Goal: Task Accomplishment & Management: Manage account settings

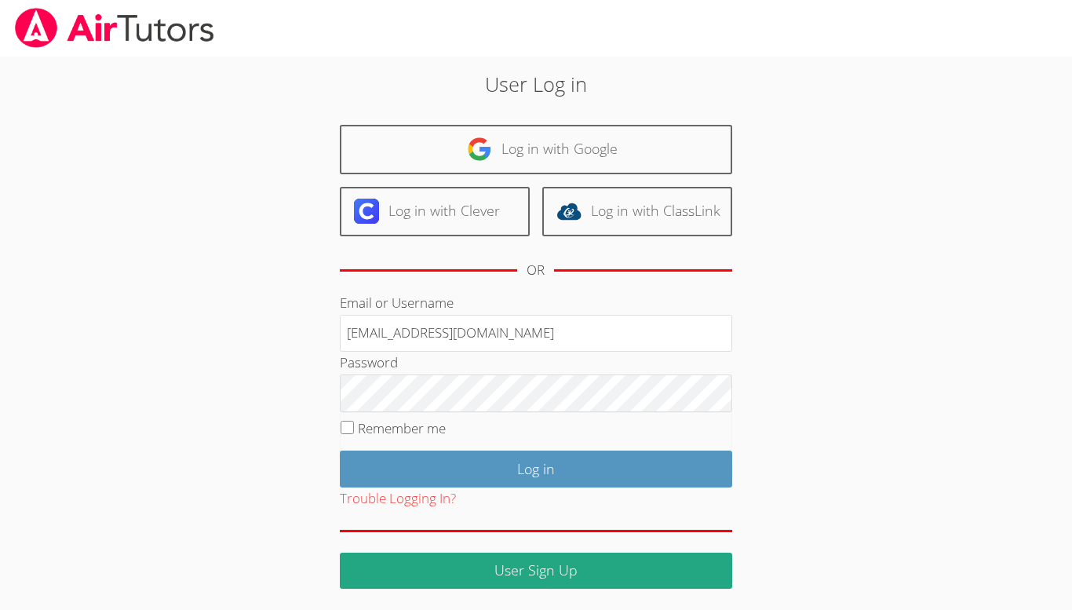
type input "[EMAIL_ADDRESS][DOMAIN_NAME]"
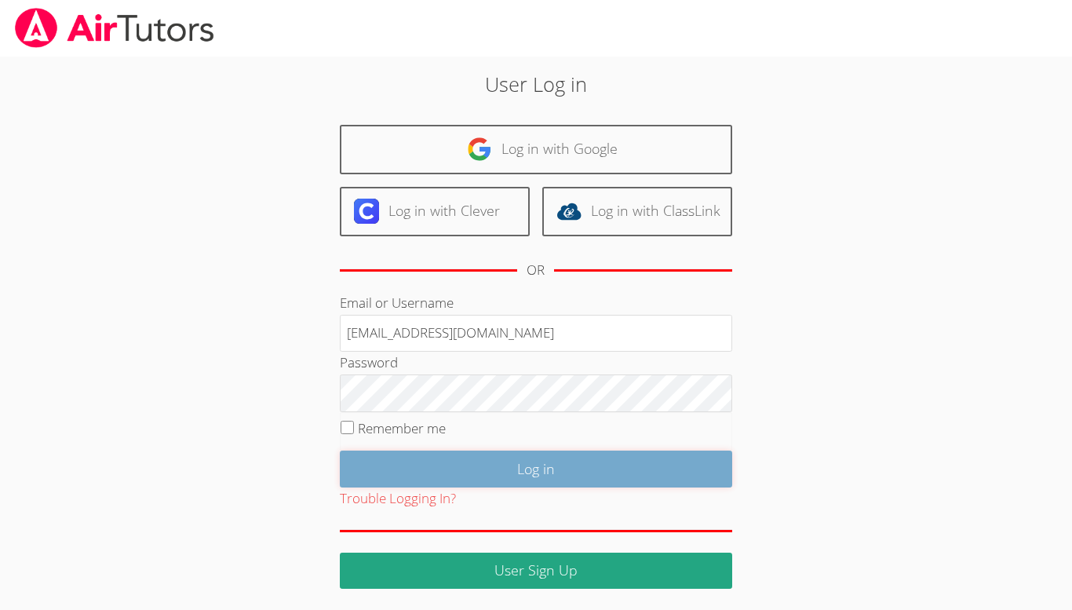
click at [367, 465] on input "Log in" at bounding box center [536, 468] width 392 height 37
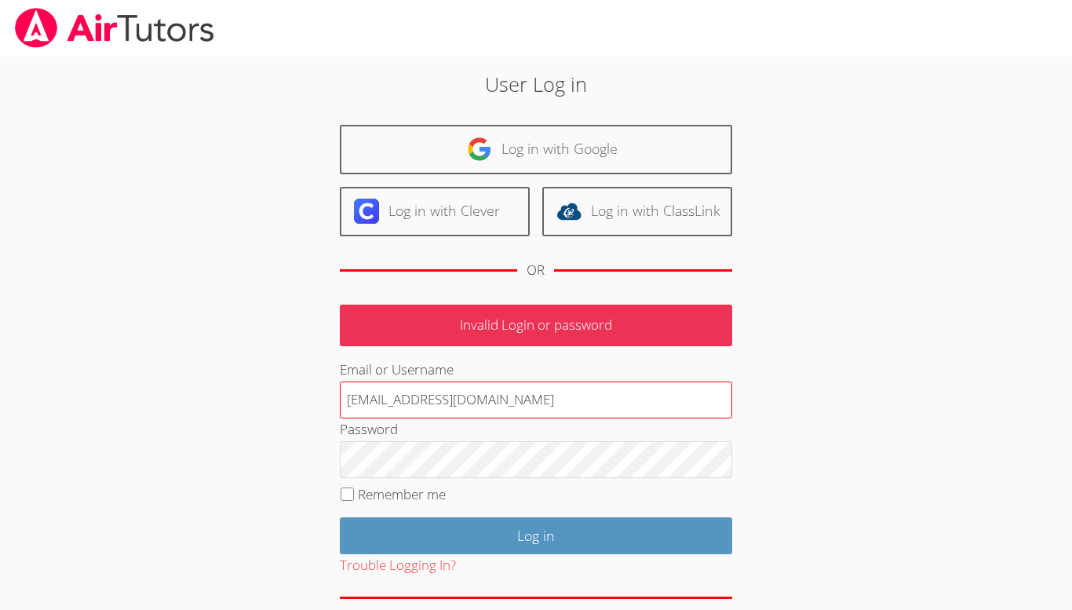
click at [385, 398] on input "angier121662@lalliance.org" at bounding box center [536, 400] width 392 height 38
type input "[EMAIL_ADDRESS][DOMAIN_NAME]"
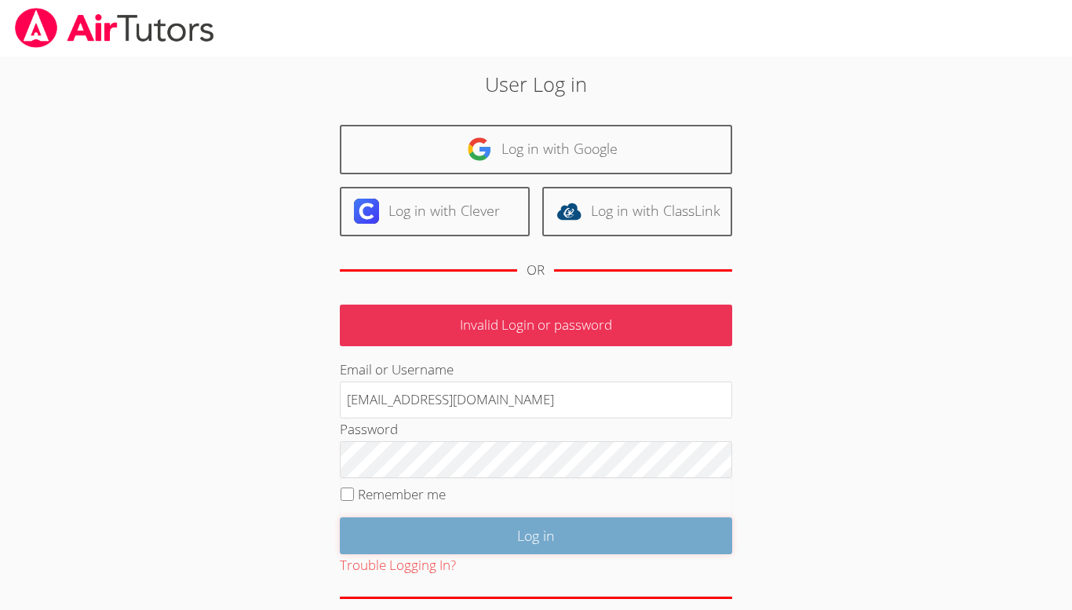
click at [442, 524] on input "Log in" at bounding box center [536, 535] width 392 height 37
